Goal: Find specific page/section

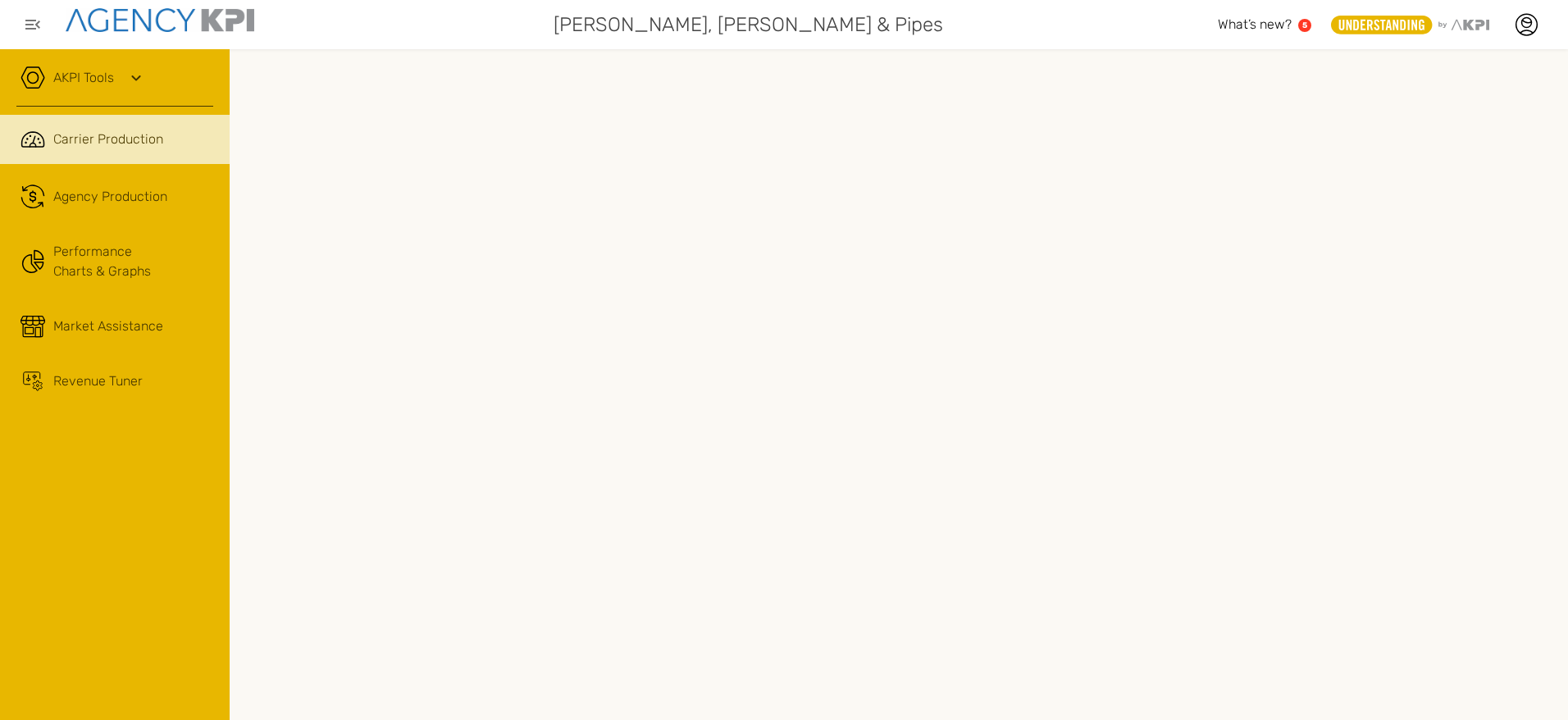
click at [89, 74] on link "AKPI Tools" at bounding box center [83, 78] width 60 height 20
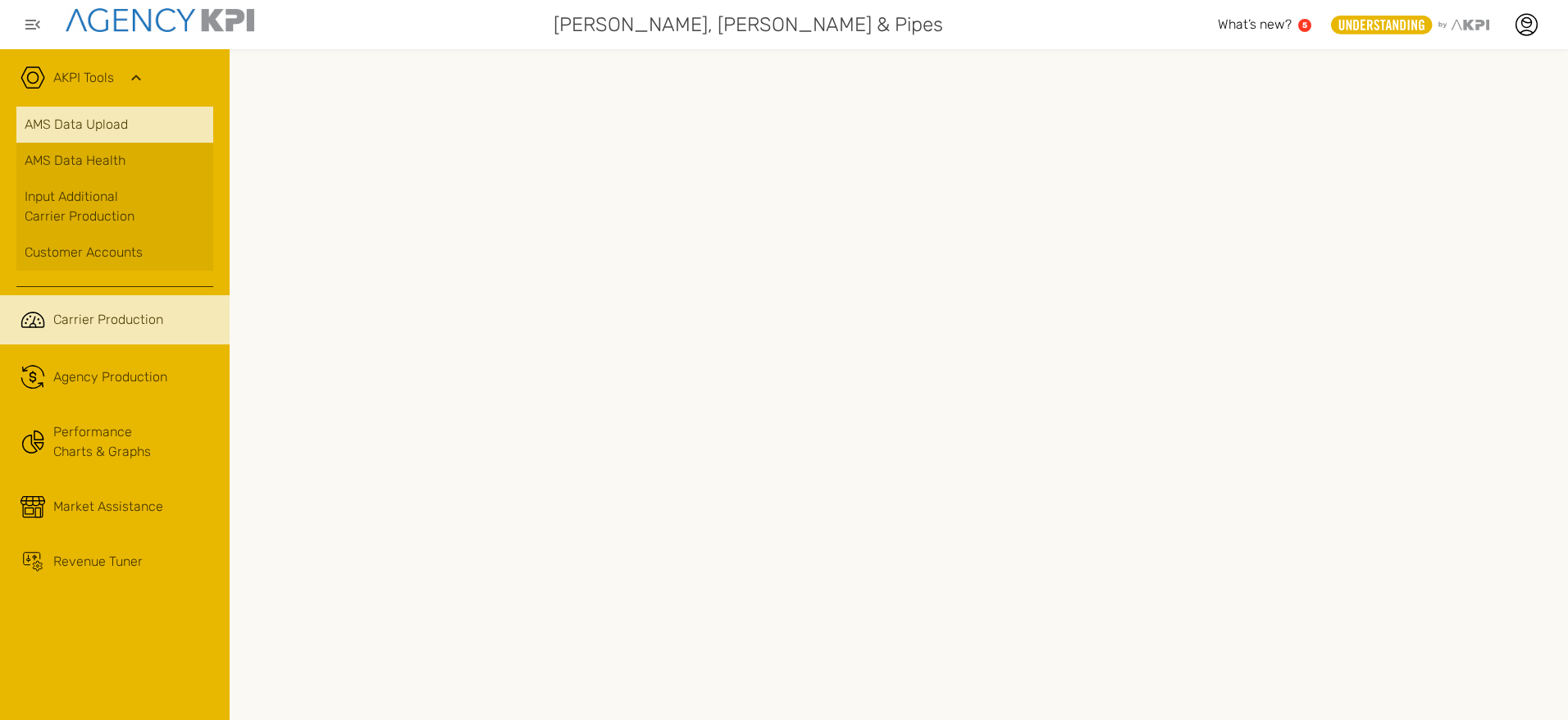
click at [82, 124] on link "AMS Data Upload" at bounding box center [115, 125] width 197 height 36
